Goal: Check status: Check status

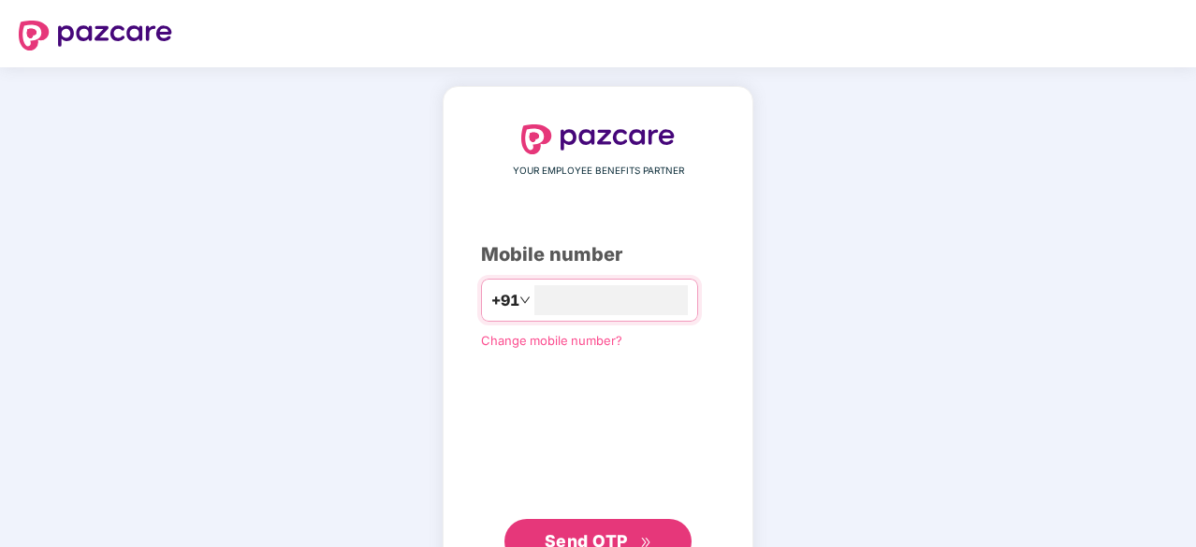
type input "**********"
click at [627, 525] on button "Send OTP" at bounding box center [597, 541] width 187 height 45
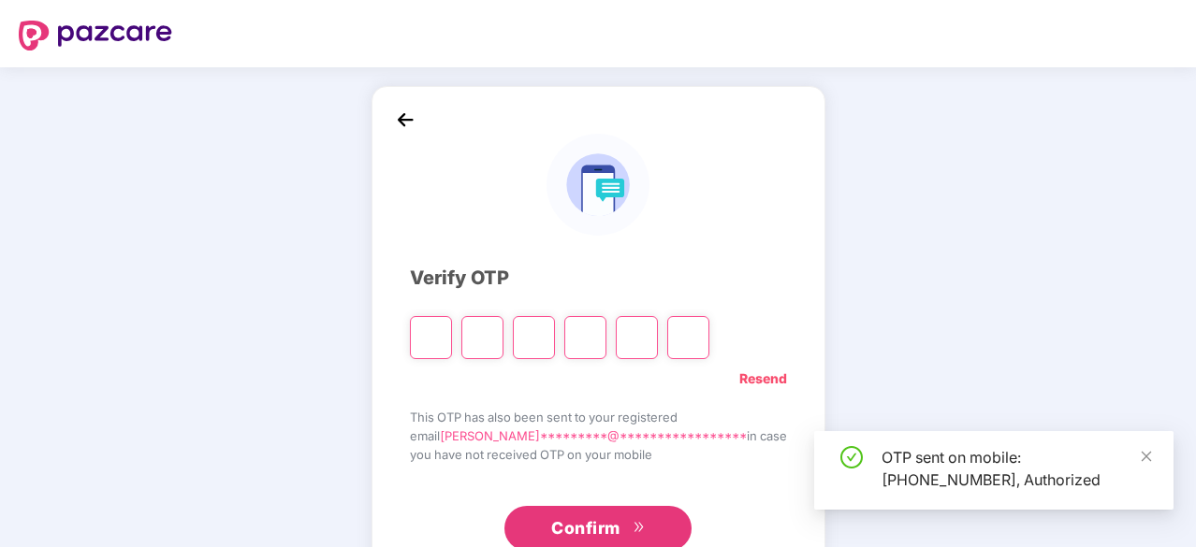
click at [452, 334] on input "Please enter verification code. Digit 1" at bounding box center [431, 337] width 42 height 43
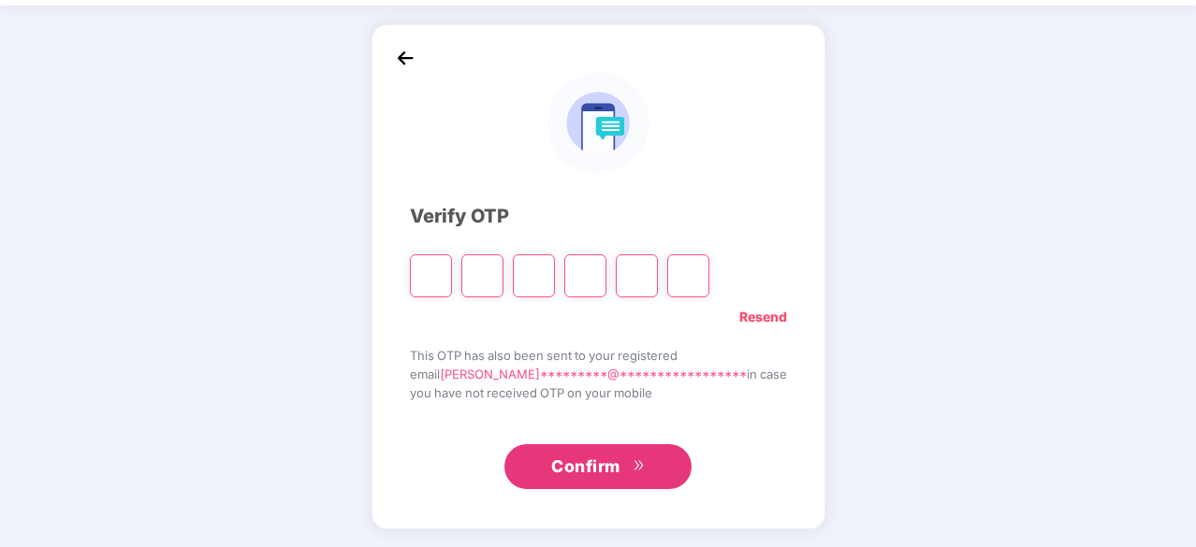
type input "*"
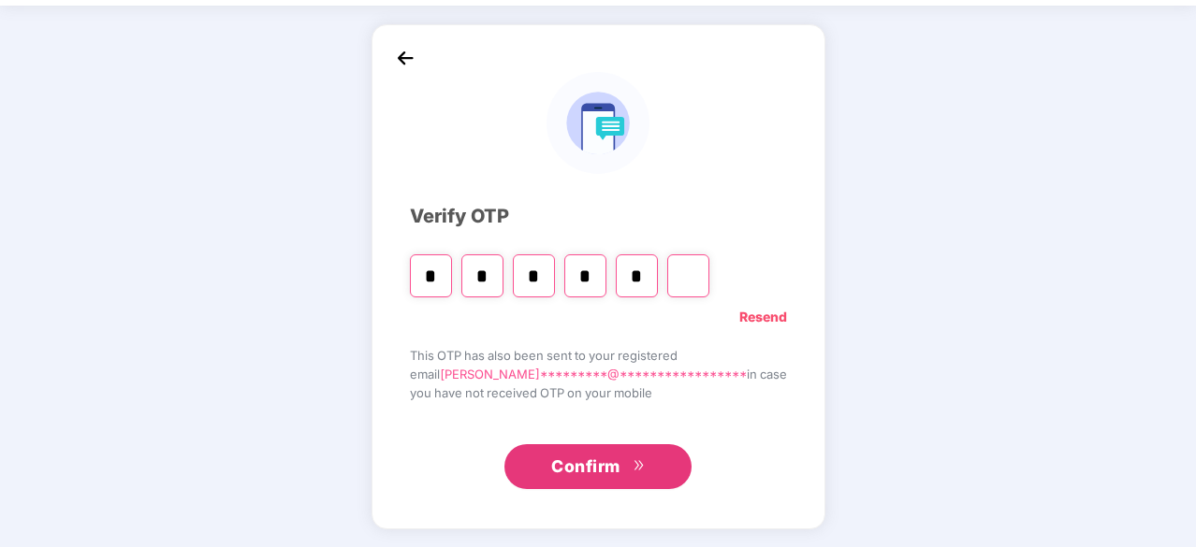
type input "*"
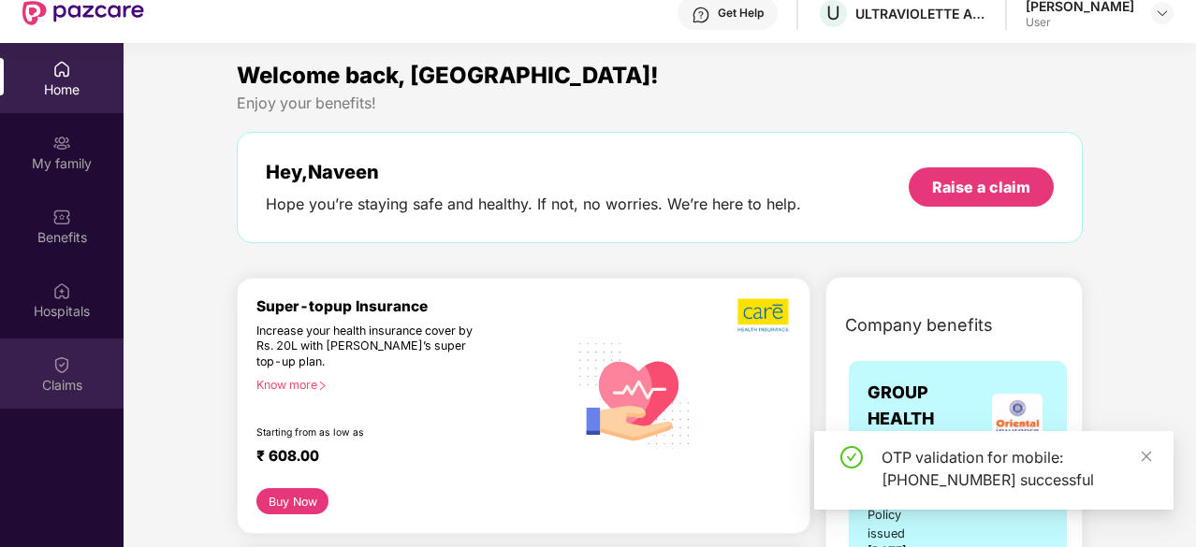
click at [65, 364] on img at bounding box center [61, 365] width 19 height 19
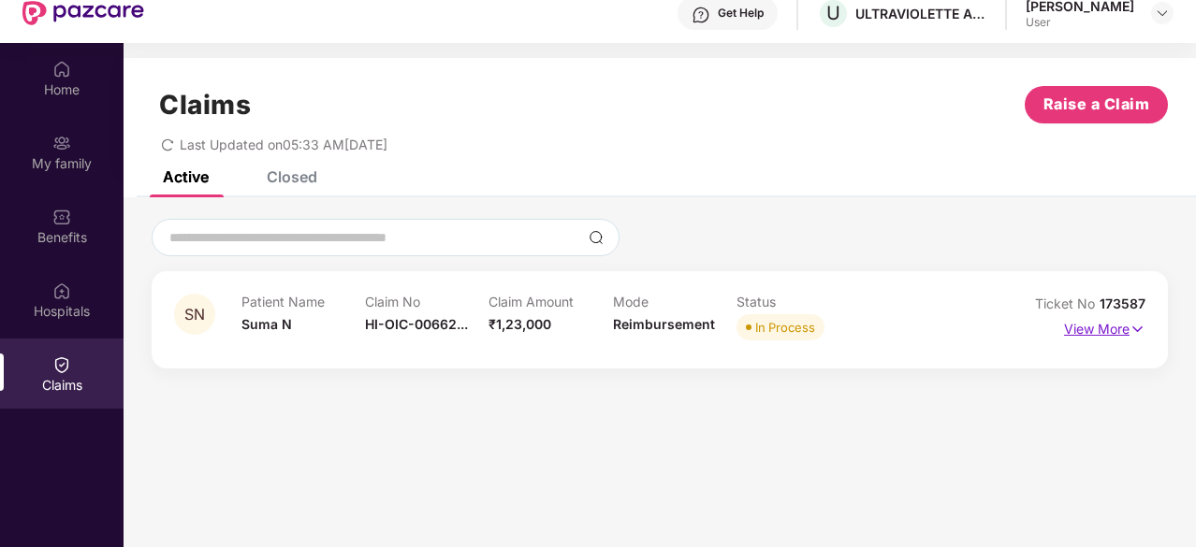
click at [1108, 328] on p "View More" at bounding box center [1104, 326] width 81 height 25
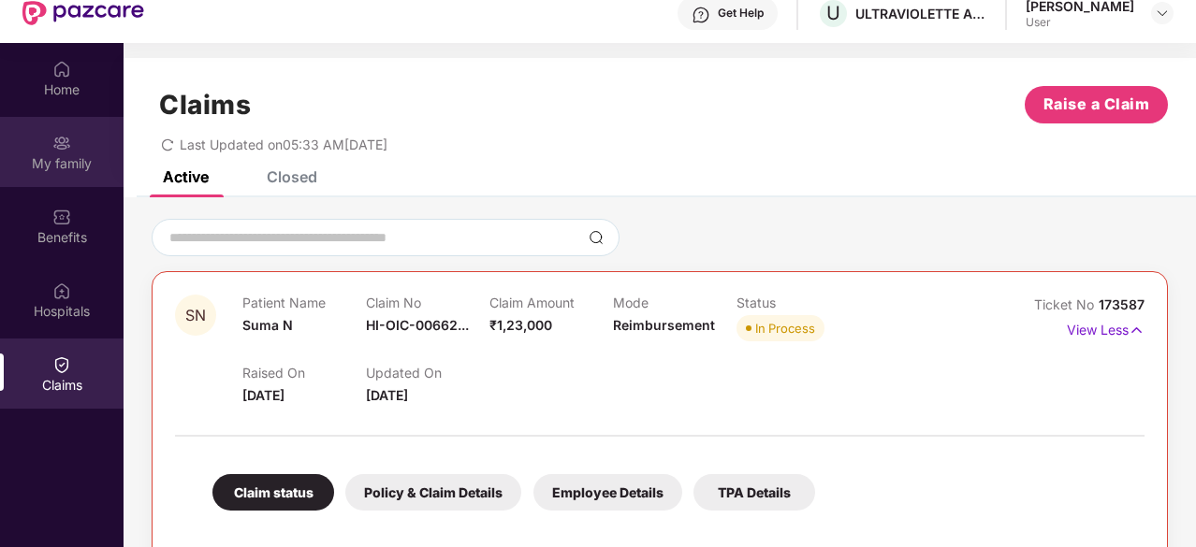
click at [75, 153] on div "My family" at bounding box center [62, 152] width 124 height 70
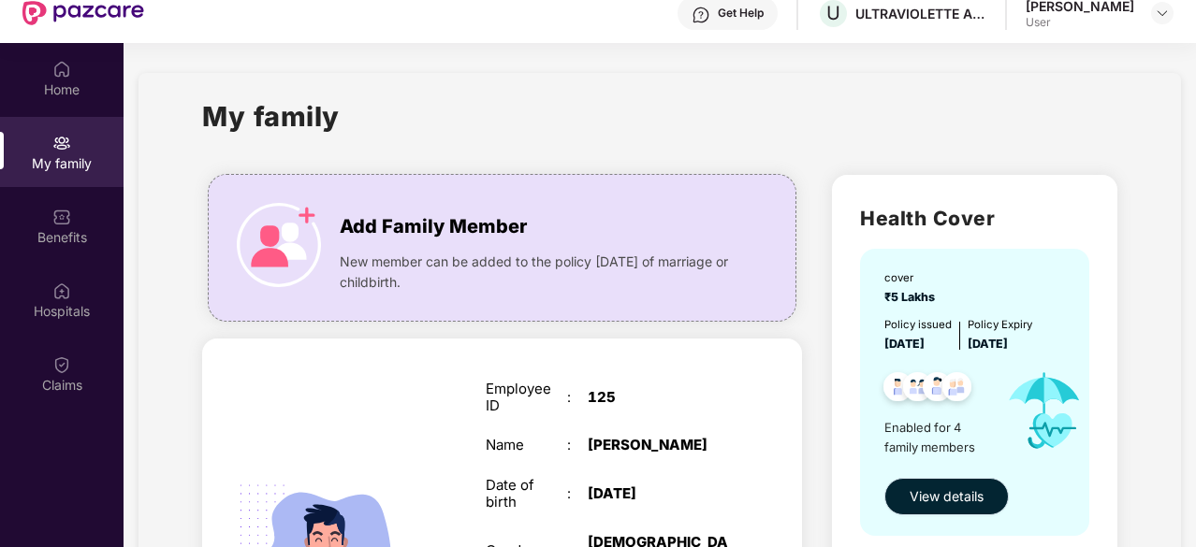
click at [922, 494] on span "View details" at bounding box center [946, 497] width 74 height 21
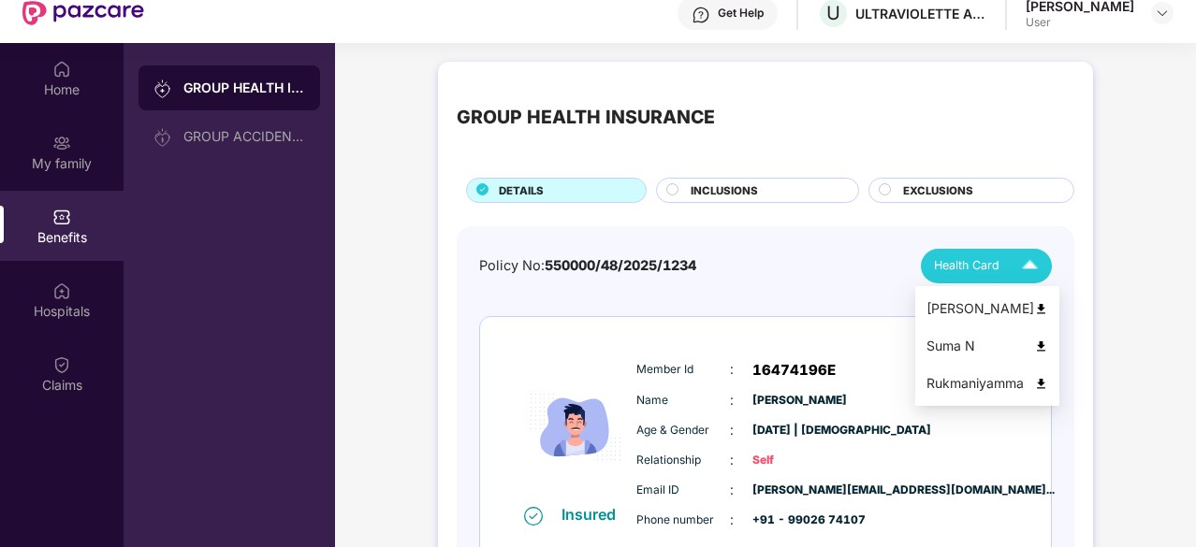
click at [1003, 269] on div "Health Card" at bounding box center [990, 266] width 112 height 33
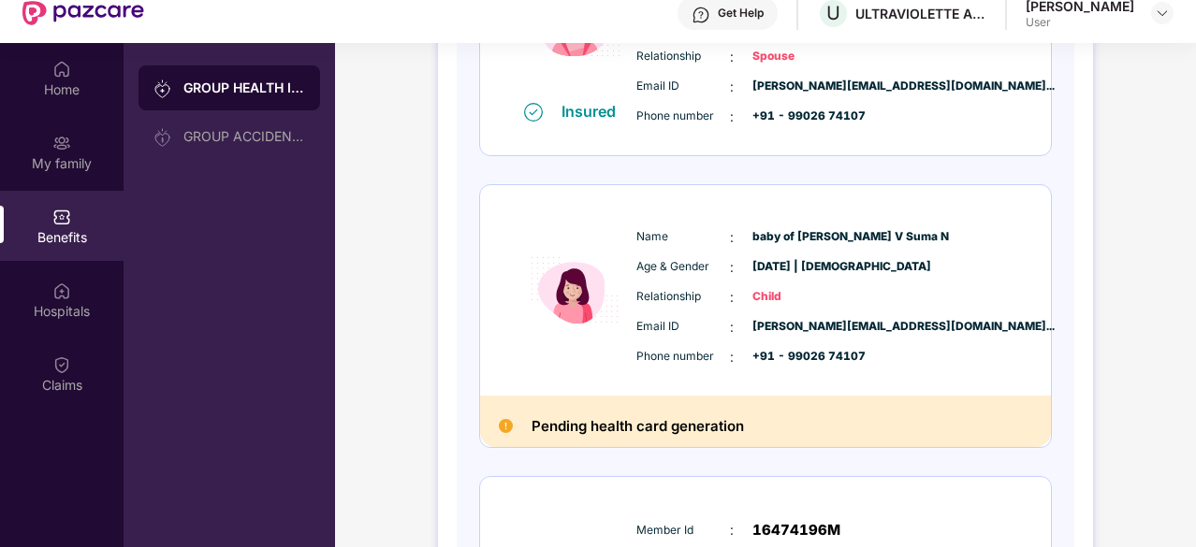
scroll to position [673, 0]
